Goal: Task Accomplishment & Management: Manage account settings

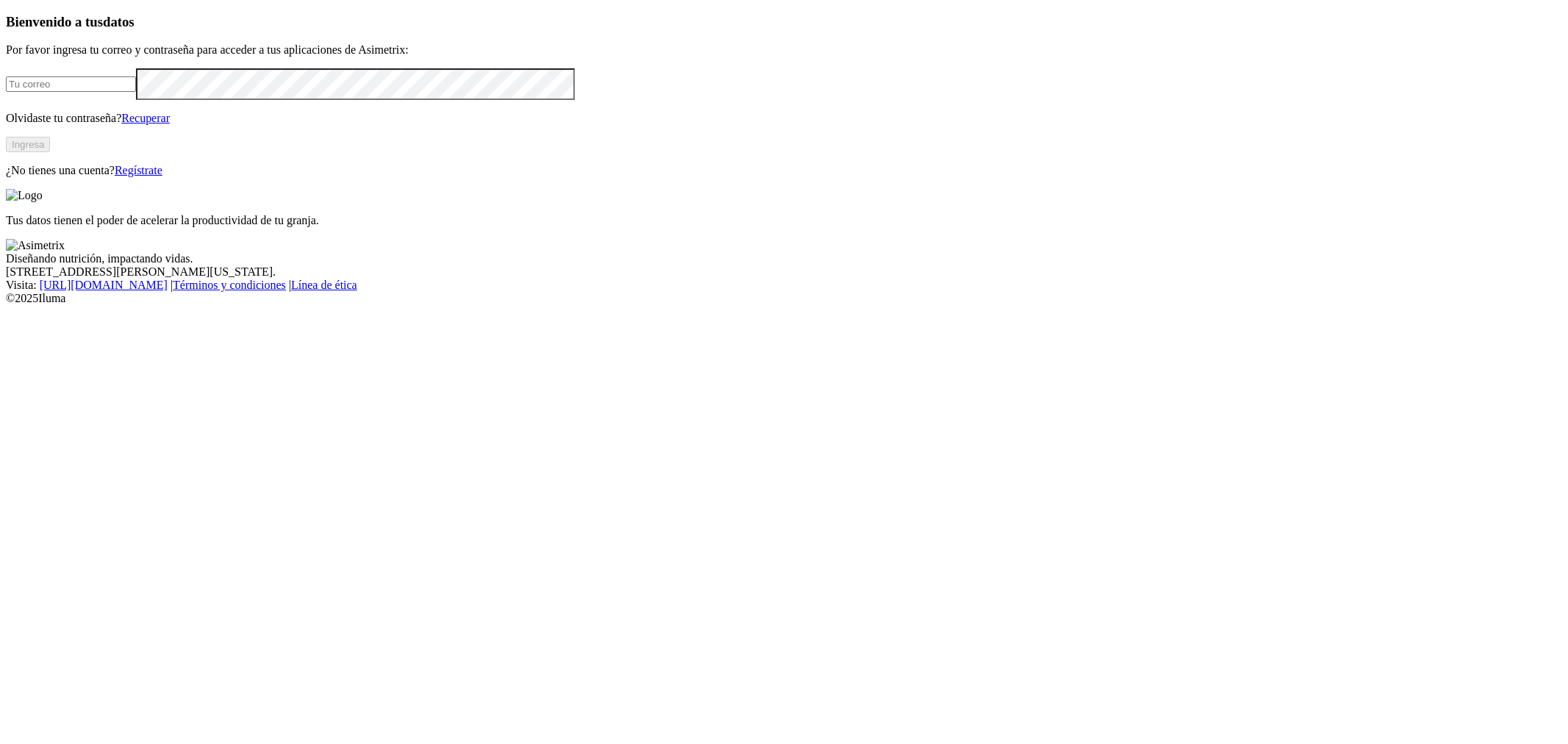
click at [136, 92] on input "email" at bounding box center [71, 84] width 130 height 15
paste input "[EMAIL_ADDRESS][DOMAIN_NAME]"
type input "[EMAIL_ADDRESS][DOMAIN_NAME]"
click at [584, 177] on div "Bienvenido a tus datos Por favor ingresa tu correo y contraseña para acceder a …" at bounding box center [784, 96] width 1556 height 163
click at [50, 152] on button "Ingresa" at bounding box center [28, 144] width 44 height 15
